Goal: Task Accomplishment & Management: Use online tool/utility

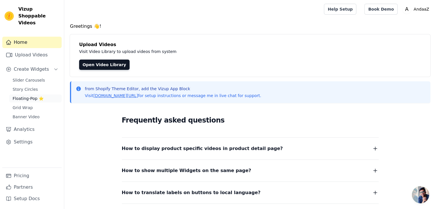
click at [33, 96] on span "Floating-Pop ⭐" at bounding box center [28, 99] width 31 height 6
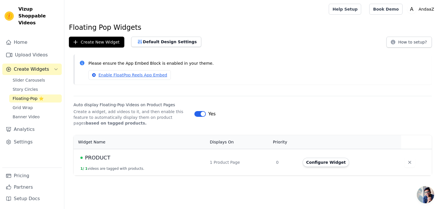
click at [246, 162] on div "1 Product Page" at bounding box center [239, 163] width 59 height 6
click at [102, 156] on span "PRODUCT" at bounding box center [97, 158] width 25 height 8
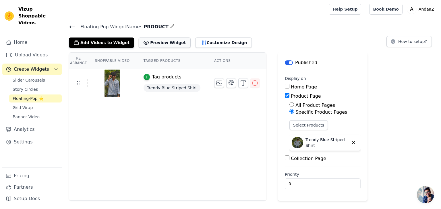
click at [166, 44] on button "Preview Widget" at bounding box center [165, 43] width 52 height 10
click at [145, 75] on icon "button" at bounding box center [147, 77] width 4 height 4
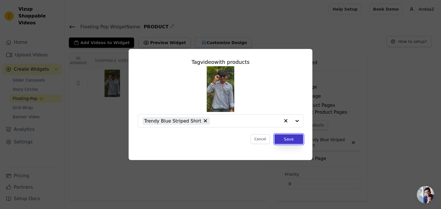
click at [284, 137] on button "Save" at bounding box center [288, 140] width 29 height 10
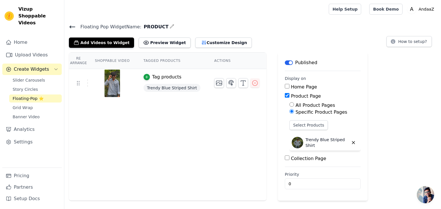
click at [305, 138] on p "Trendy Blue Striped Shirt" at bounding box center [326, 142] width 43 height 11
click at [209, 46] on button "Customize Design" at bounding box center [223, 43] width 57 height 10
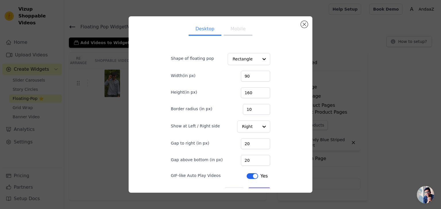
click at [233, 31] on button "Mobile" at bounding box center [238, 29] width 29 height 13
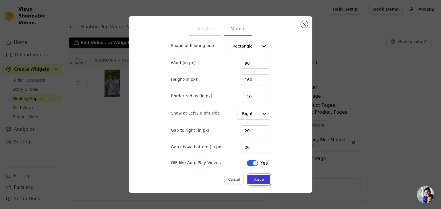
click at [251, 182] on button "Save" at bounding box center [259, 180] width 22 height 10
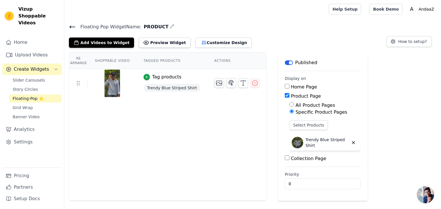
click at [31, 96] on span "Floating-Pop ⭐" at bounding box center [28, 99] width 31 height 6
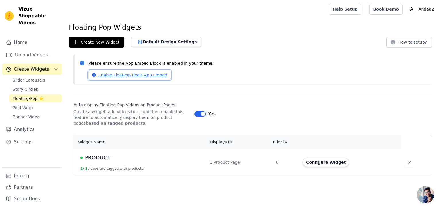
click at [123, 76] on link "Enable FloatPop Reels App Embed" at bounding box center [129, 75] width 82 height 10
